Goal: Transaction & Acquisition: Book appointment/travel/reservation

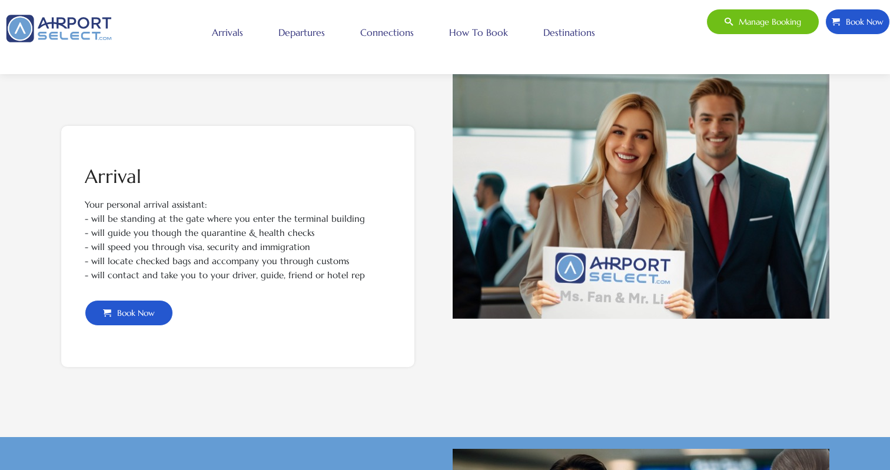
scroll to position [307, 0]
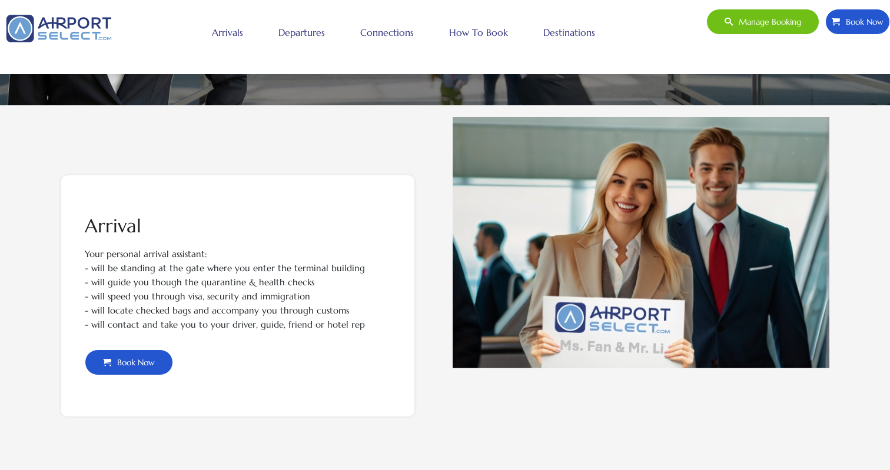
click at [221, 32] on link "Arrivals" at bounding box center [227, 32] width 37 height 29
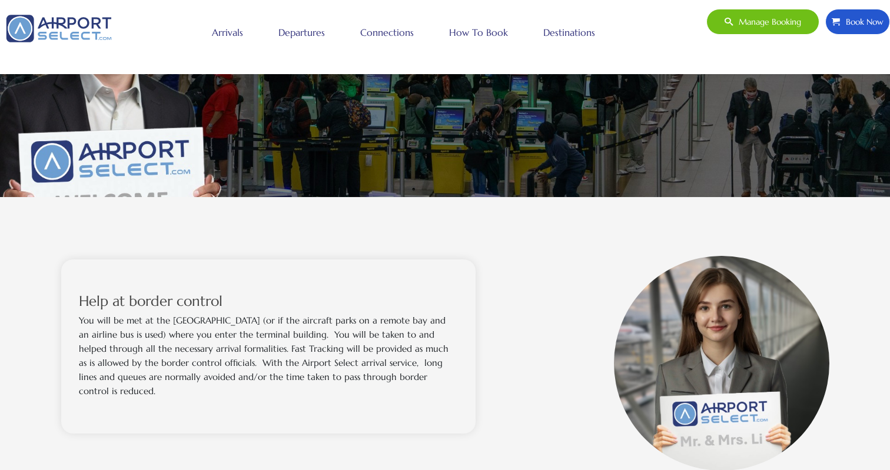
scroll to position [167, 0]
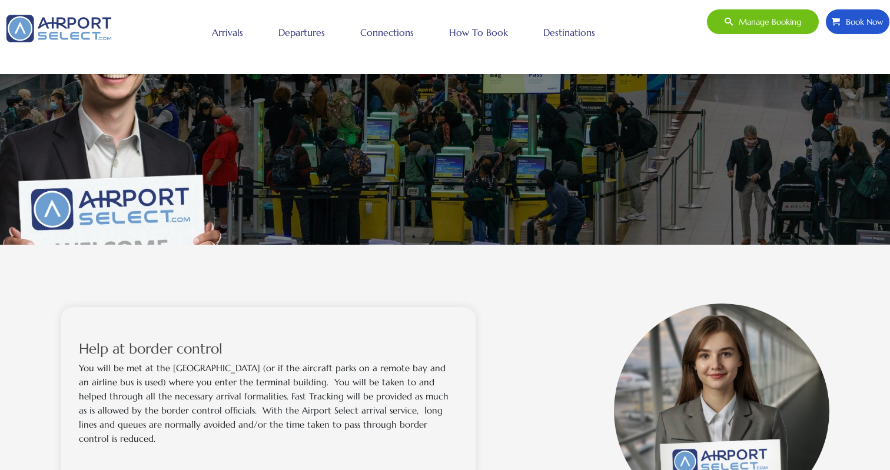
click at [301, 29] on link "Departures" at bounding box center [302, 32] width 52 height 29
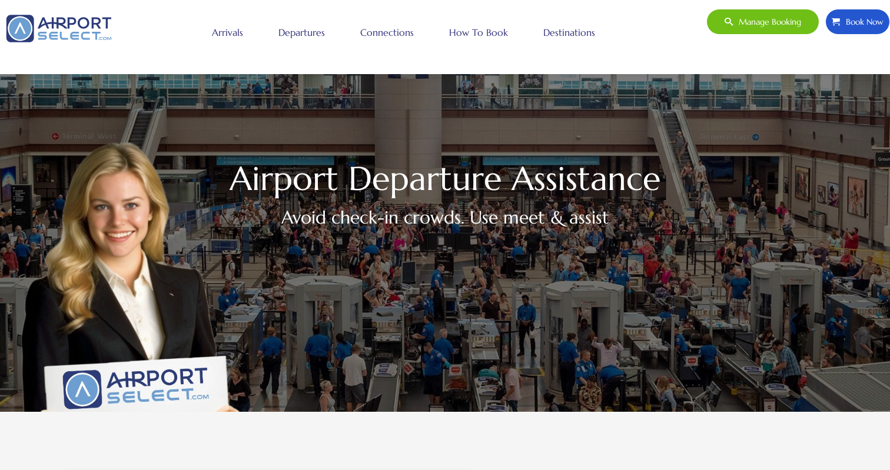
click at [234, 22] on link "Arrivals" at bounding box center [227, 32] width 37 height 29
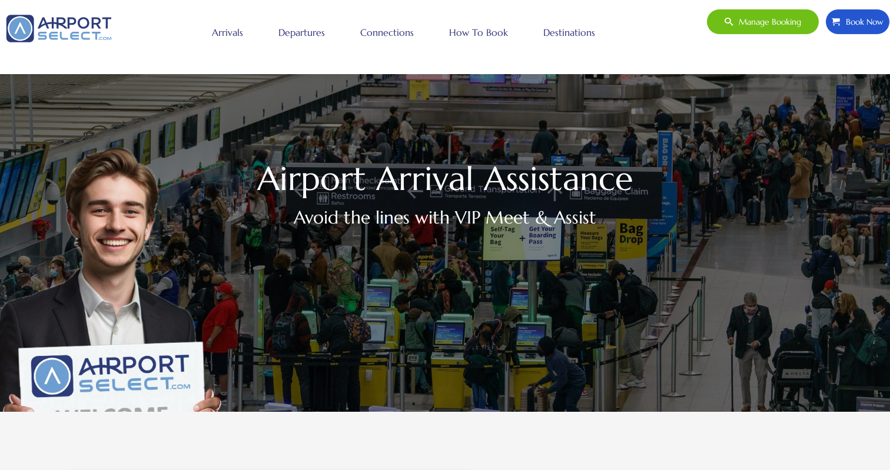
click at [285, 25] on link "Departures" at bounding box center [302, 32] width 52 height 29
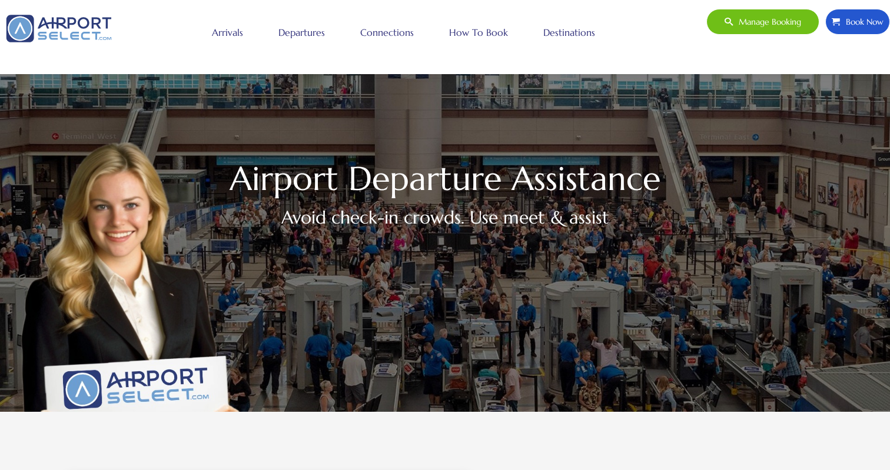
click at [377, 31] on link "Connections" at bounding box center [386, 32] width 59 height 29
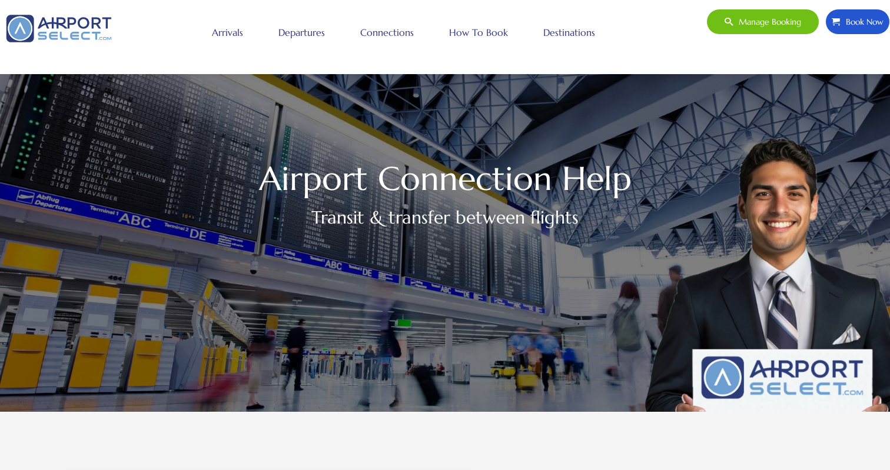
click at [461, 26] on link "How to book" at bounding box center [478, 32] width 65 height 29
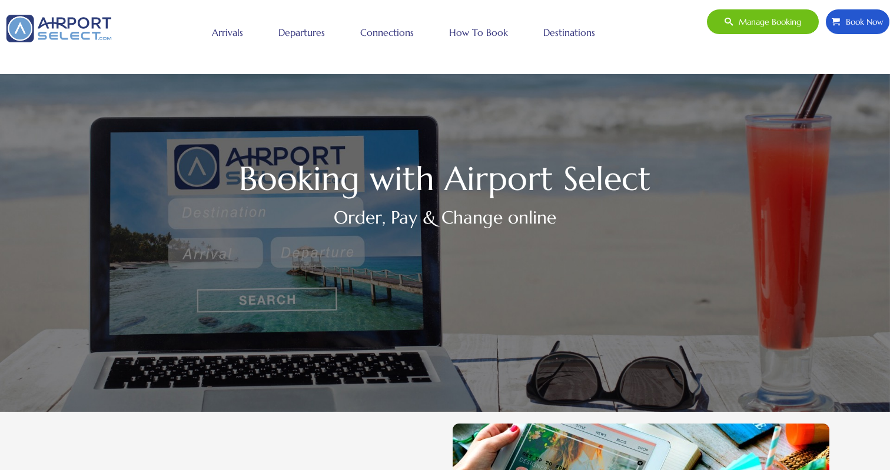
click at [562, 22] on link "Destinations" at bounding box center [570, 32] width 58 height 29
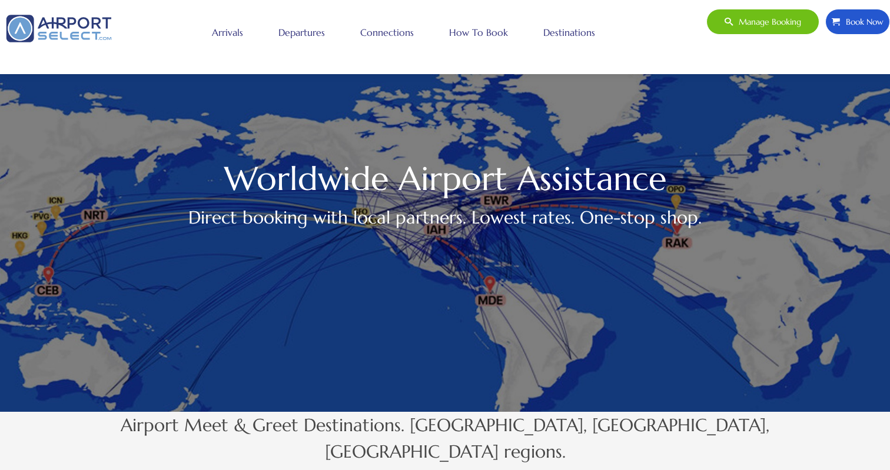
click at [72, 16] on img at bounding box center [59, 28] width 118 height 39
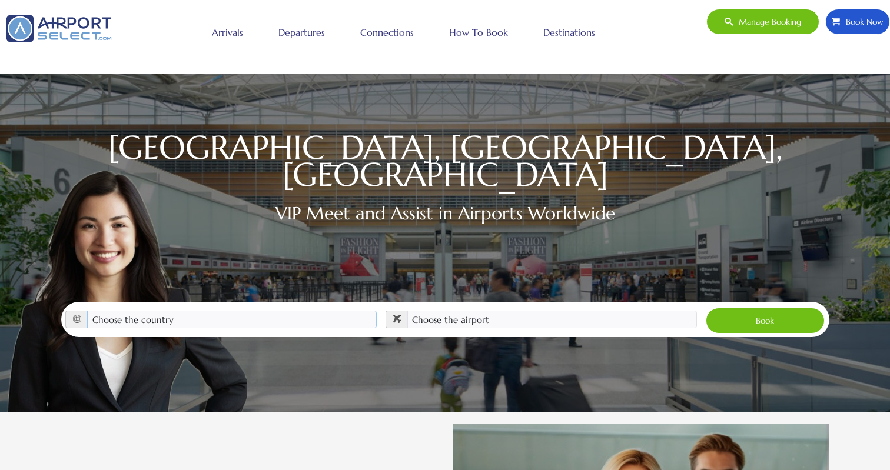
click at [319, 311] on select "Choose the country [GEOGRAPHIC_DATA] [GEOGRAPHIC_DATA] [GEOGRAPHIC_DATA] [GEOGR…" at bounding box center [232, 320] width 290 height 18
select select "ALB"
click at [87, 311] on select "Choose the country [GEOGRAPHIC_DATA] [GEOGRAPHIC_DATA] [GEOGRAPHIC_DATA] [GEOGR…" at bounding box center [232, 320] width 290 height 18
click at [474, 311] on select "Choose the airport [GEOGRAPHIC_DATA] (TIA / LATI)" at bounding box center [552, 320] width 290 height 18
select select "TIA"
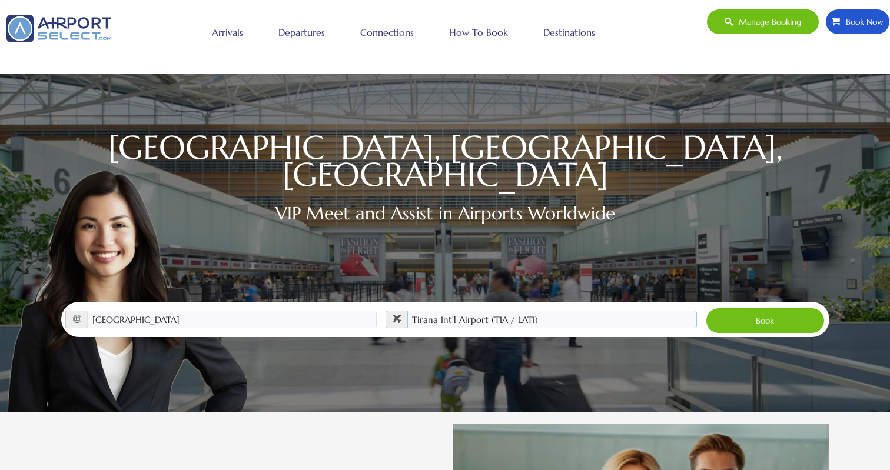
click at [407, 311] on select "Choose the airport [GEOGRAPHIC_DATA] (TIA / LATI)" at bounding box center [552, 320] width 290 height 18
click at [735, 308] on button "Book" at bounding box center [766, 321] width 120 height 26
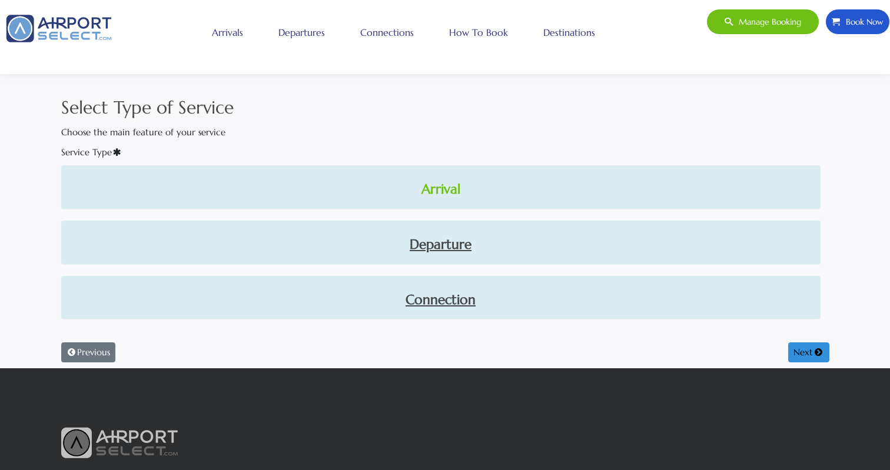
click at [441, 191] on link "Arrival" at bounding box center [441, 190] width 741 height 20
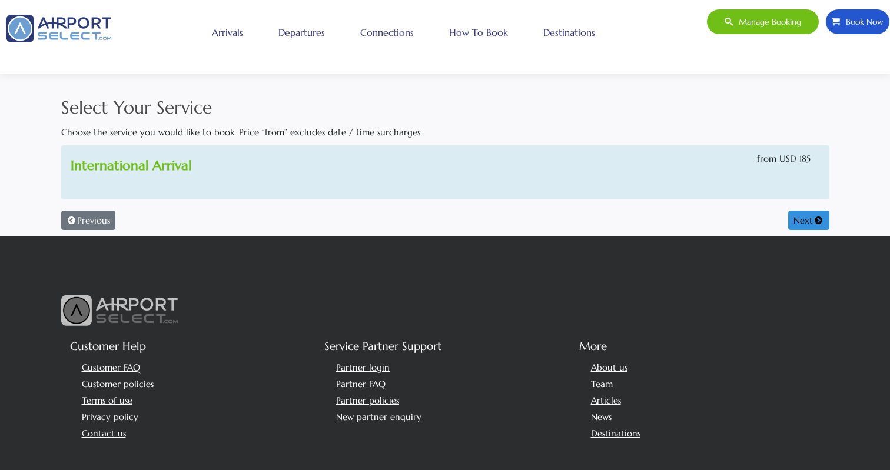
click at [171, 172] on link "International Arrival" at bounding box center [131, 165] width 121 height 16
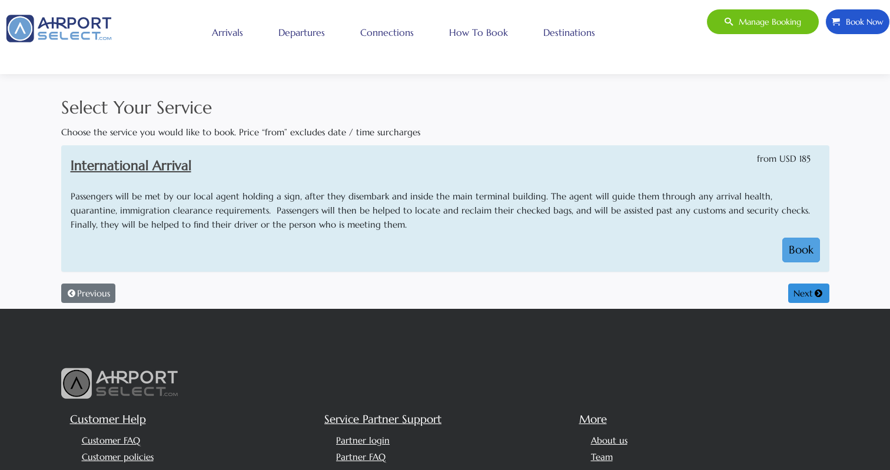
click at [804, 254] on button "Book" at bounding box center [802, 250] width 38 height 25
select select "1"
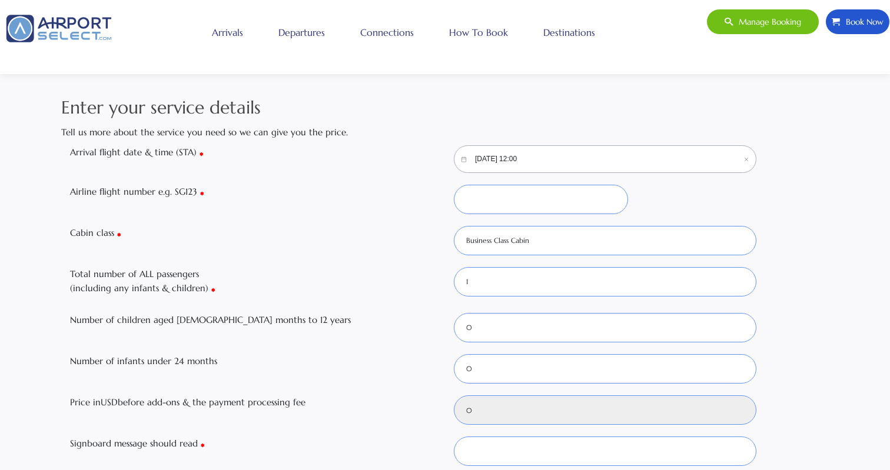
click at [508, 157] on input "09/22/2025, 12:00" at bounding box center [605, 159] width 303 height 28
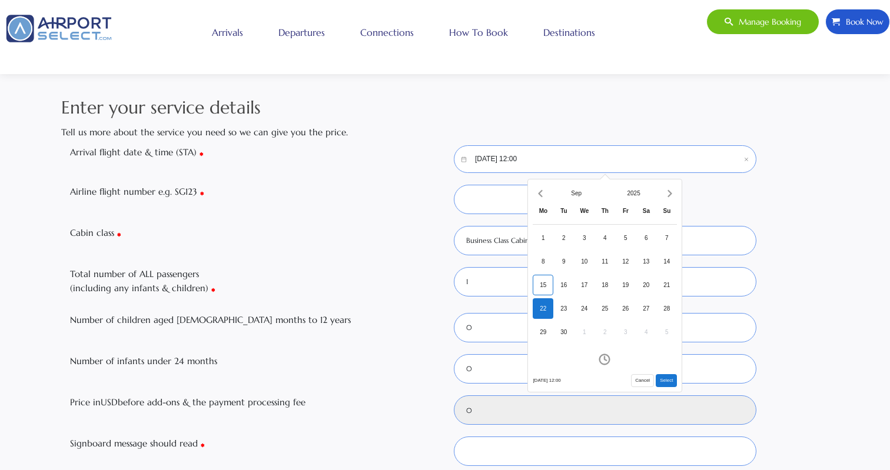
click at [369, 240] on label "Cabin class" at bounding box center [253, 233] width 384 height 14
click at [454, 240] on select "Business Class Cabin Economy Class Cabin First Class Cabin Mix of Cabins Premiu…" at bounding box center [605, 240] width 303 height 29
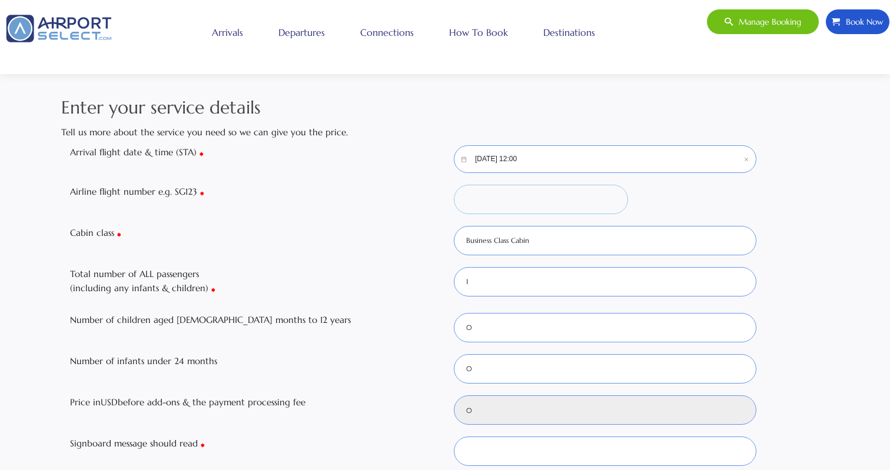
click at [475, 198] on input "Airline flight number e.g. SG123" at bounding box center [541, 199] width 174 height 29
type input "CA 910"
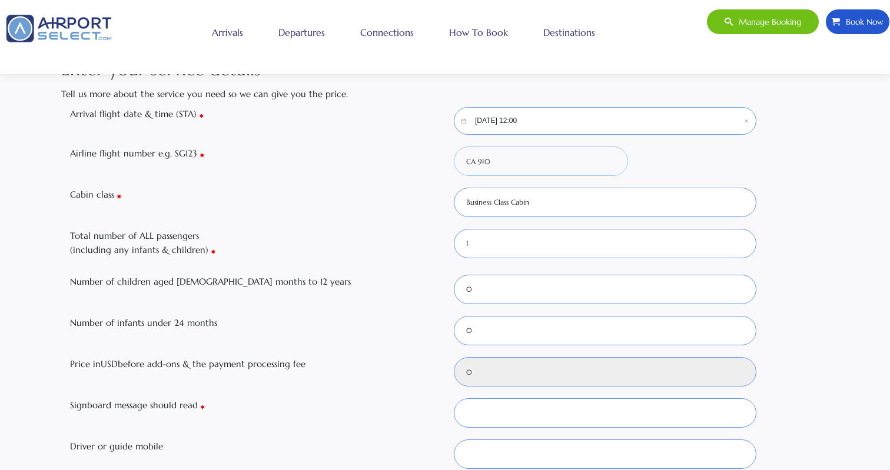
scroll to position [52, 0]
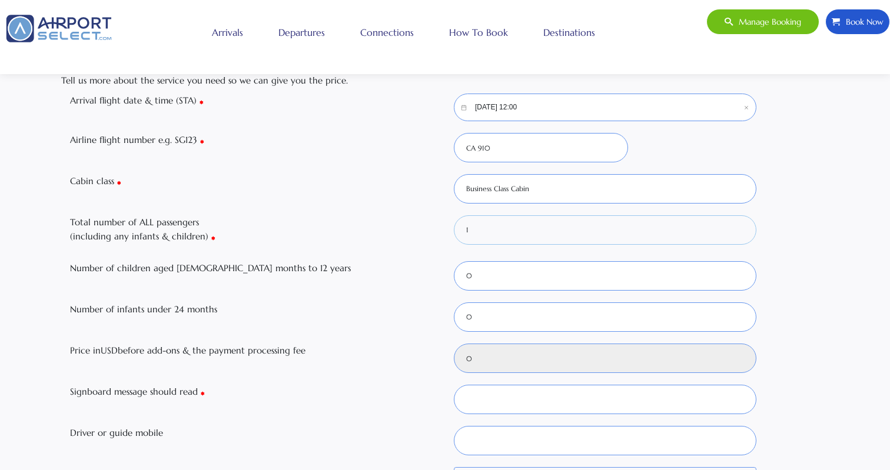
click at [478, 230] on select "0 1 2 3 4 5 6" at bounding box center [605, 230] width 303 height 29
select select "2"
click at [454, 216] on select "0 1 2 3 4 5 6" at bounding box center [605, 230] width 303 height 29
type input "365"
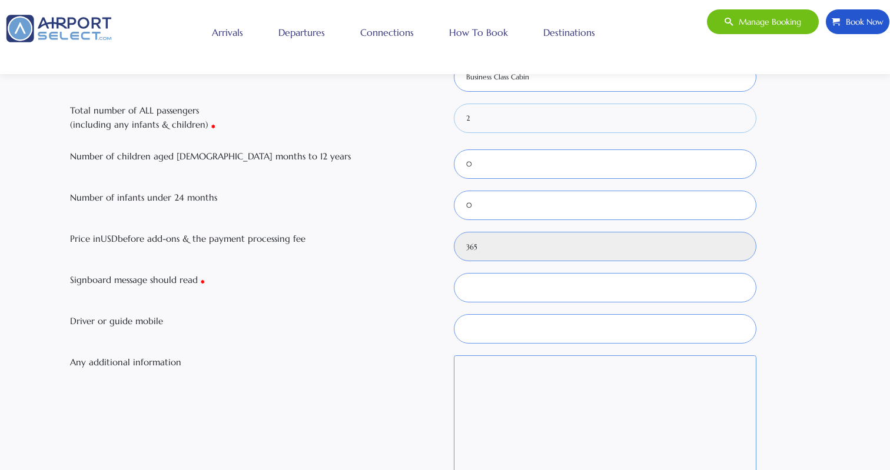
scroll to position [178, 0]
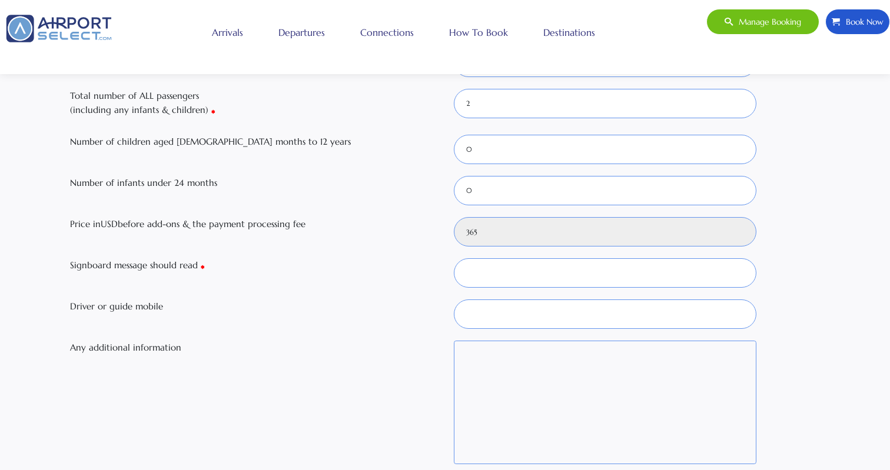
click at [559, 333] on div "Enter your service details Tell us more about the service you need so we can gi…" at bounding box center [445, 209] width 777 height 586
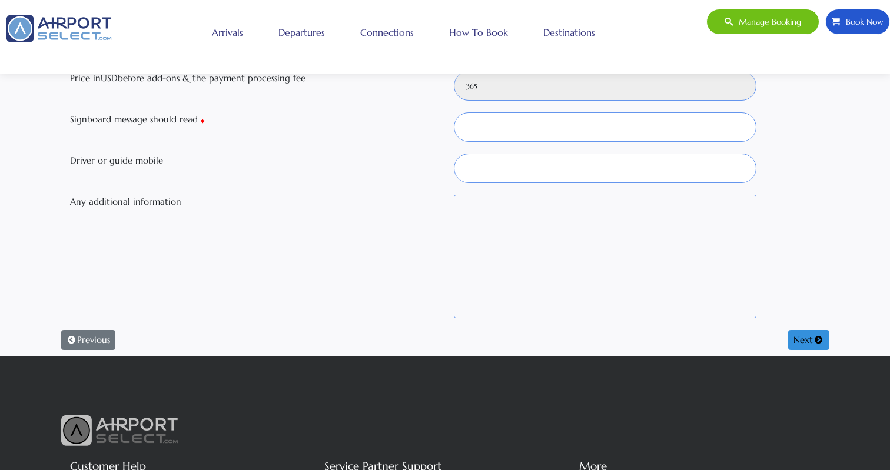
scroll to position [323, 0]
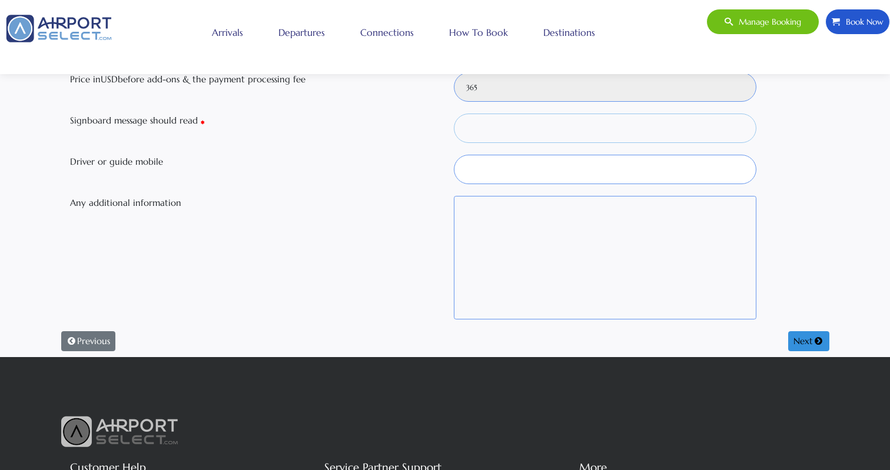
click at [525, 131] on input "Signboard message should read" at bounding box center [605, 128] width 303 height 29
type input "test"
click at [803, 340] on button "Next" at bounding box center [808, 342] width 41 height 20
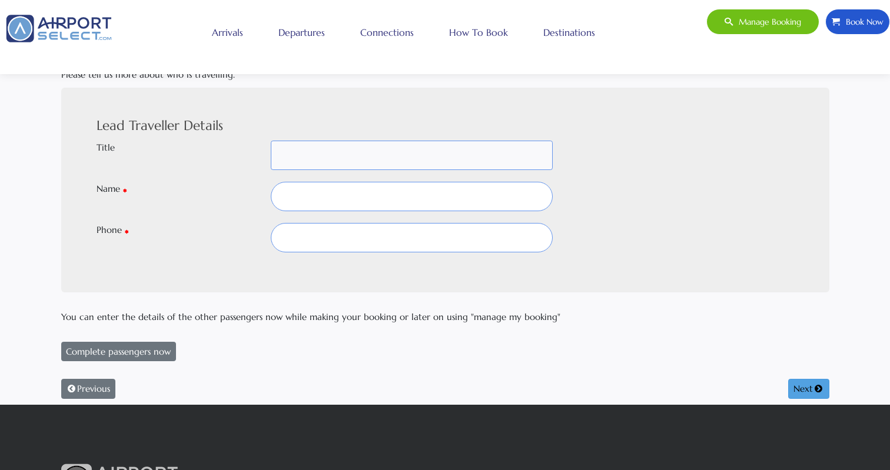
select select
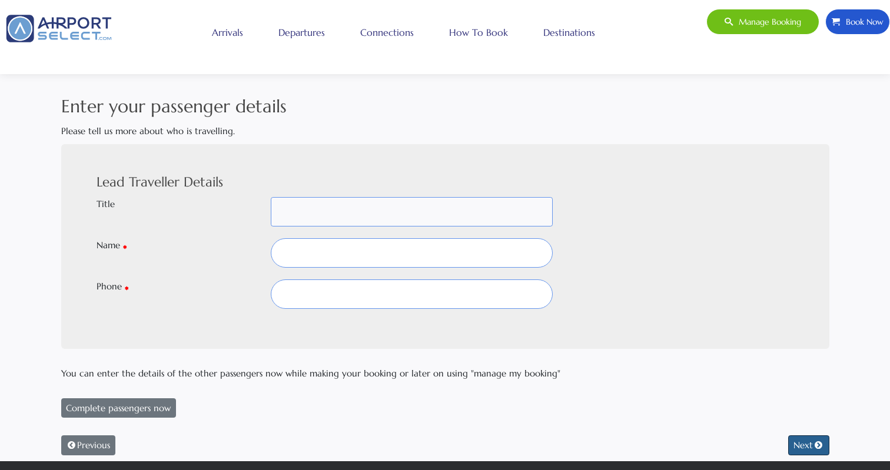
scroll to position [0, 0]
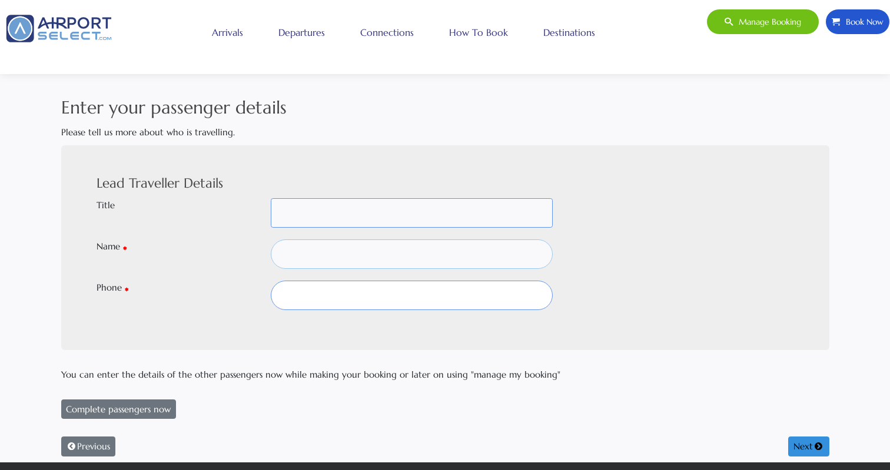
click at [456, 250] on input "text" at bounding box center [412, 254] width 282 height 29
type input "test"
click at [422, 280] on div "Lead Traveller Details Title Mr Mrs Dr Inf M/S Ms Sheika Shk Prof - Name test P…" at bounding box center [446, 248] width 698 height 148
click at [405, 294] on input "text" at bounding box center [412, 295] width 282 height 29
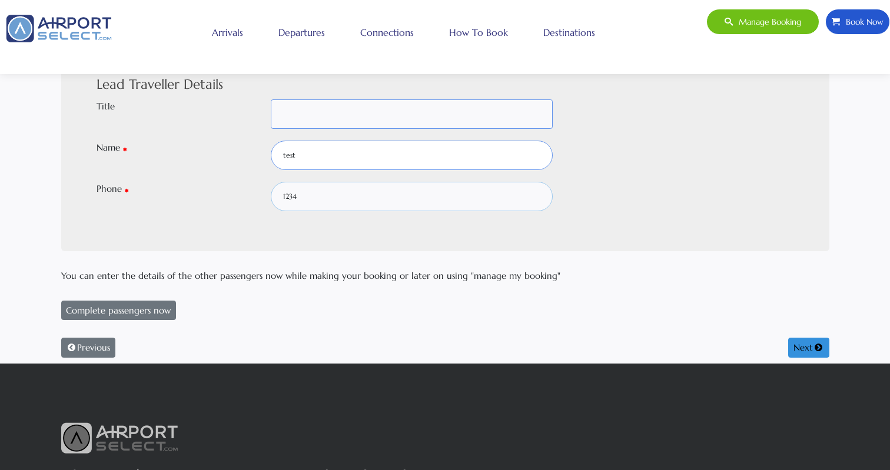
scroll to position [105, 0]
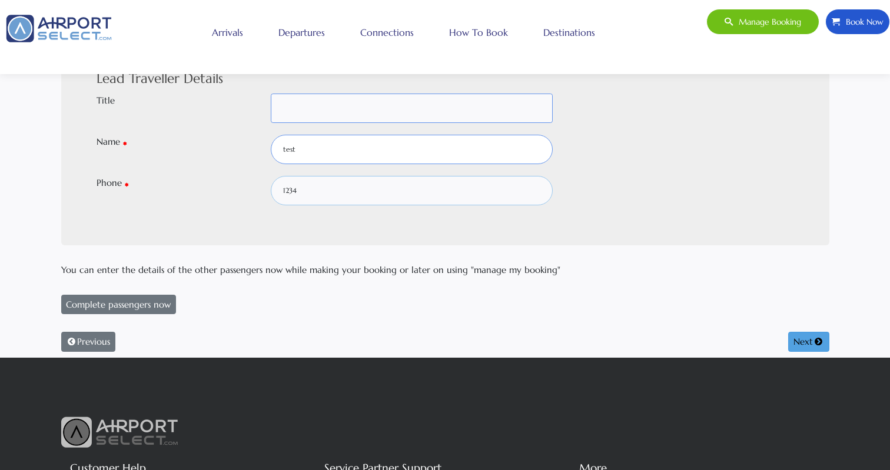
type input "1234"
click at [803, 346] on button "Next" at bounding box center [808, 342] width 41 height 20
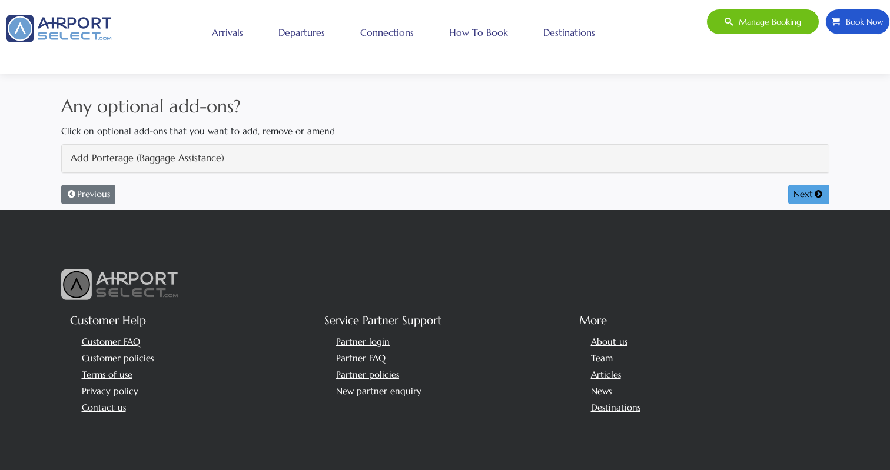
scroll to position [0, 0]
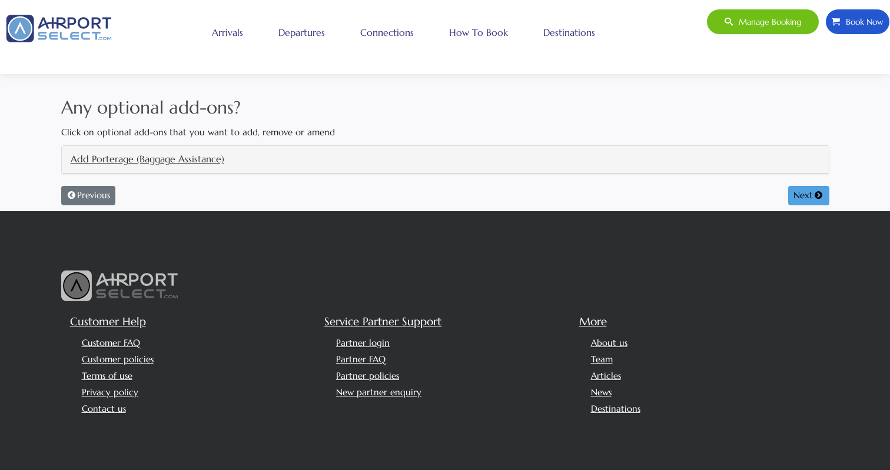
click at [801, 194] on button "Next" at bounding box center [808, 196] width 41 height 20
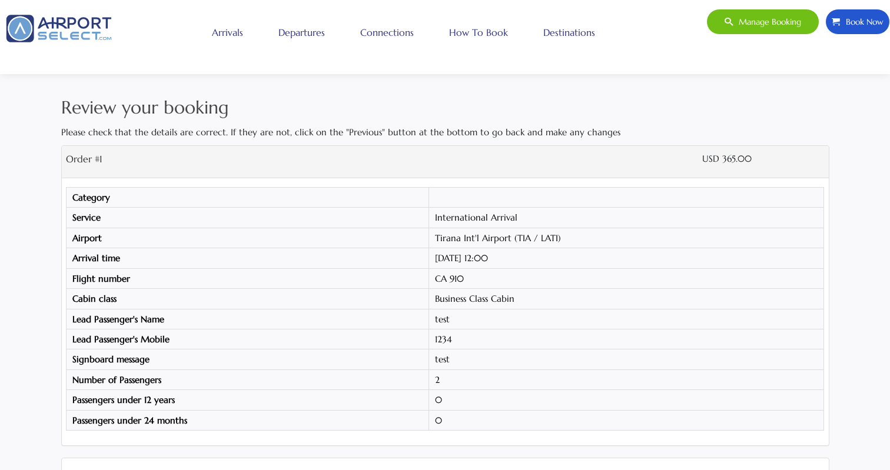
click at [659, 48] on div "Manage booking Book Now Toggle navigation Arrivals Departures Connections How t…" at bounding box center [445, 37] width 899 height 57
